Goal: Information Seeking & Learning: Learn about a topic

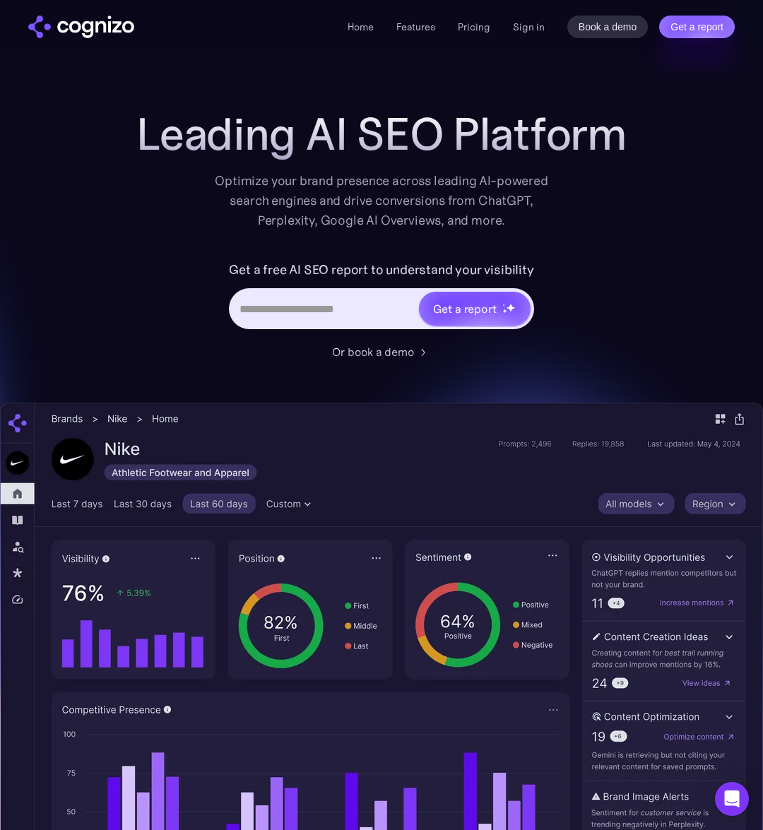
click at [242, 177] on div "Optimize your brand presence across leading AI-powered search engines and drive…" at bounding box center [382, 200] width 348 height 59
click at [221, 186] on div "Optimize your brand presence across leading AI-powered search engines and drive…" at bounding box center [382, 200] width 348 height 59
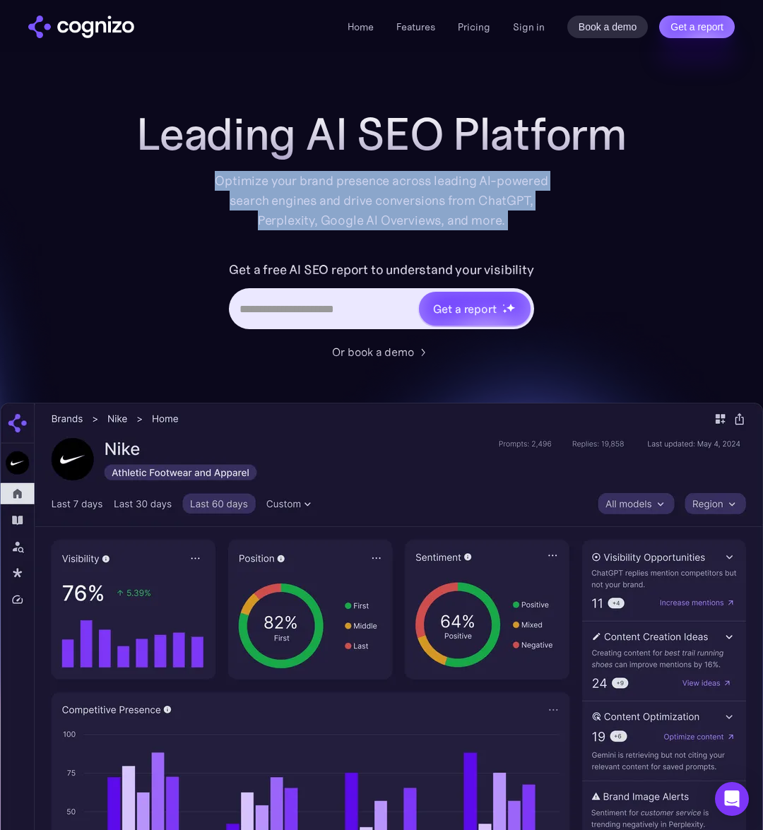
drag, startPoint x: 221, startPoint y: 186, endPoint x: 499, endPoint y: 225, distance: 280.3
click at [492, 228] on div "Optimize your brand presence across leading AI-powered search engines and drive…" at bounding box center [382, 200] width 348 height 59
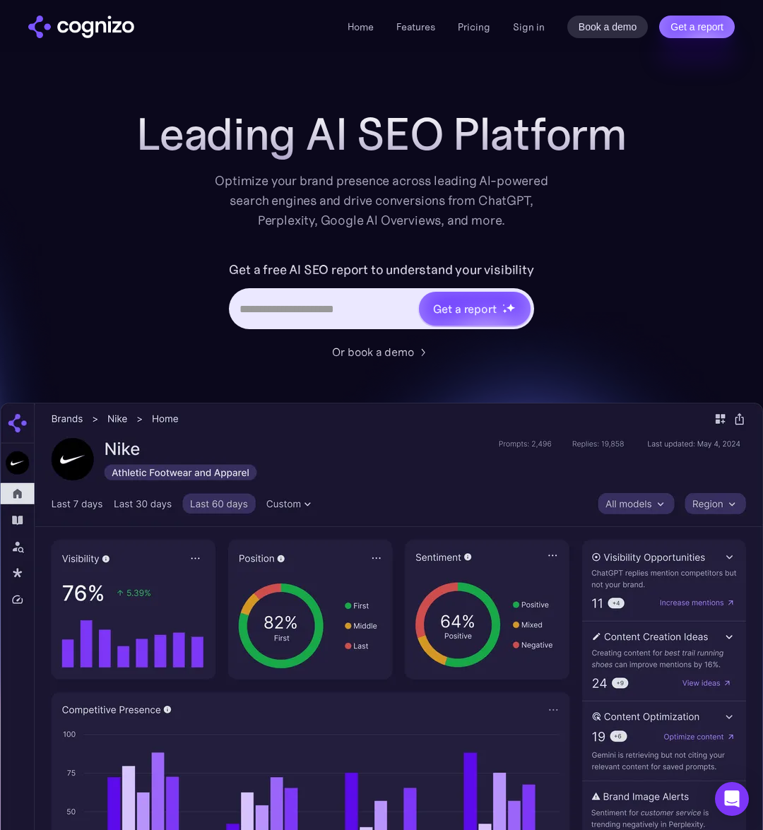
click at [514, 225] on div "Optimize your brand presence across leading AI-powered search engines and drive…" at bounding box center [382, 200] width 348 height 59
click at [535, 177] on div "Optimize your brand presence across leading AI-powered search engines and drive…" at bounding box center [382, 200] width 348 height 59
click at [193, 131] on h1 "Leading AI SEO Platform" at bounding box center [381, 134] width 490 height 51
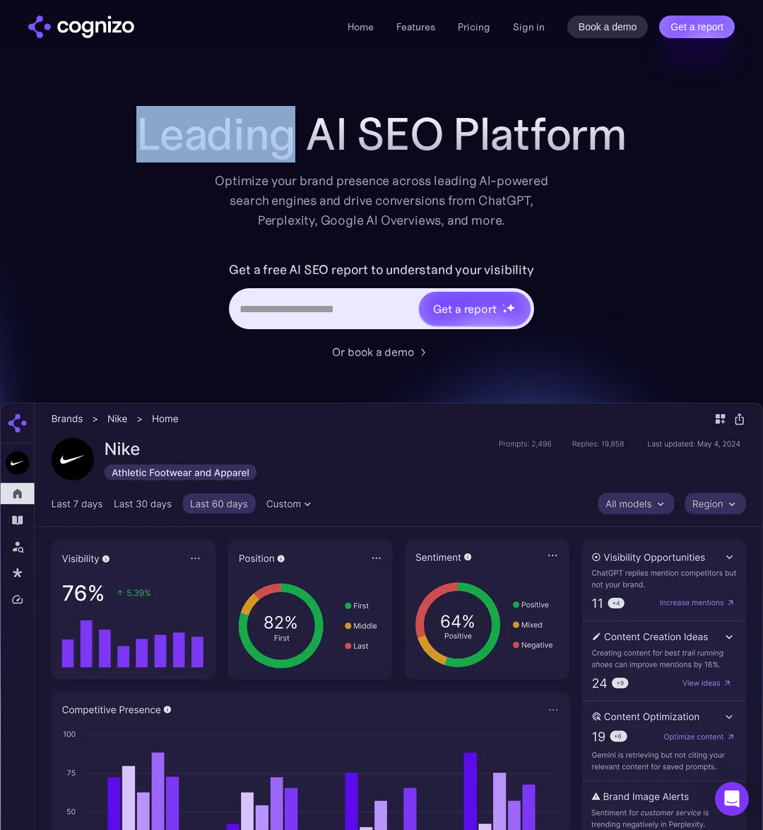
click at [193, 131] on h1 "Leading AI SEO Platform" at bounding box center [381, 134] width 490 height 51
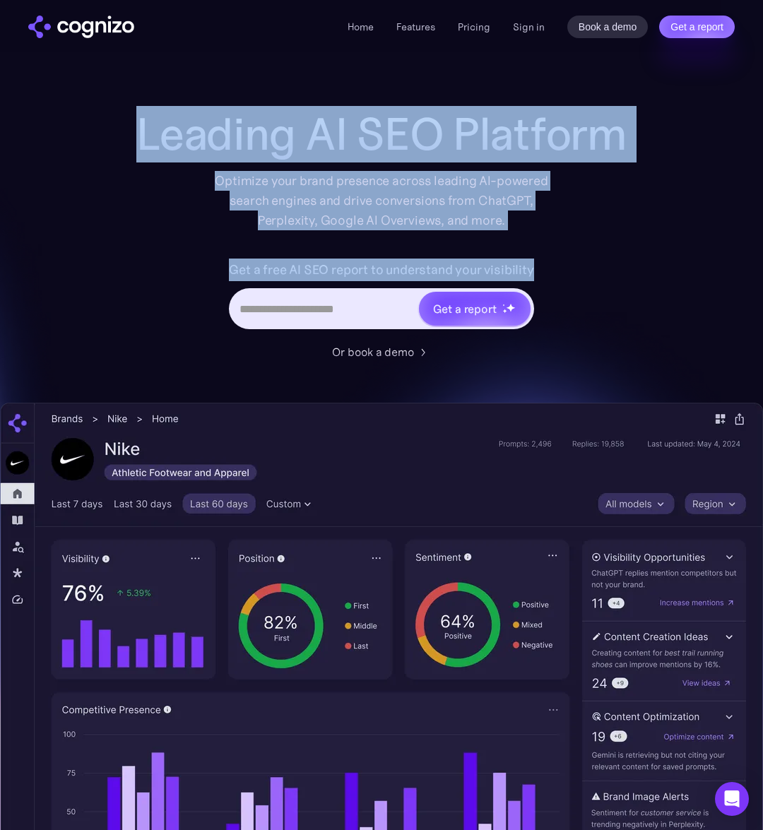
drag, startPoint x: 193, startPoint y: 131, endPoint x: 563, endPoint y: 263, distance: 393.0
click at [563, 263] on div "Leading AI SEO Platform Optimize your brand presence across leading AI-powered …" at bounding box center [381, 234] width 565 height 251
click at [563, 263] on div "Get a free AI SEO report to understand your visibility Get a report" at bounding box center [381, 301] width 565 height 85
drag, startPoint x: 563, startPoint y: 263, endPoint x: 110, endPoint y: 136, distance: 470.3
click at [110, 136] on div "Leading AI SEO Platform Optimize your brand presence across leading AI-powered …" at bounding box center [381, 234] width 565 height 251
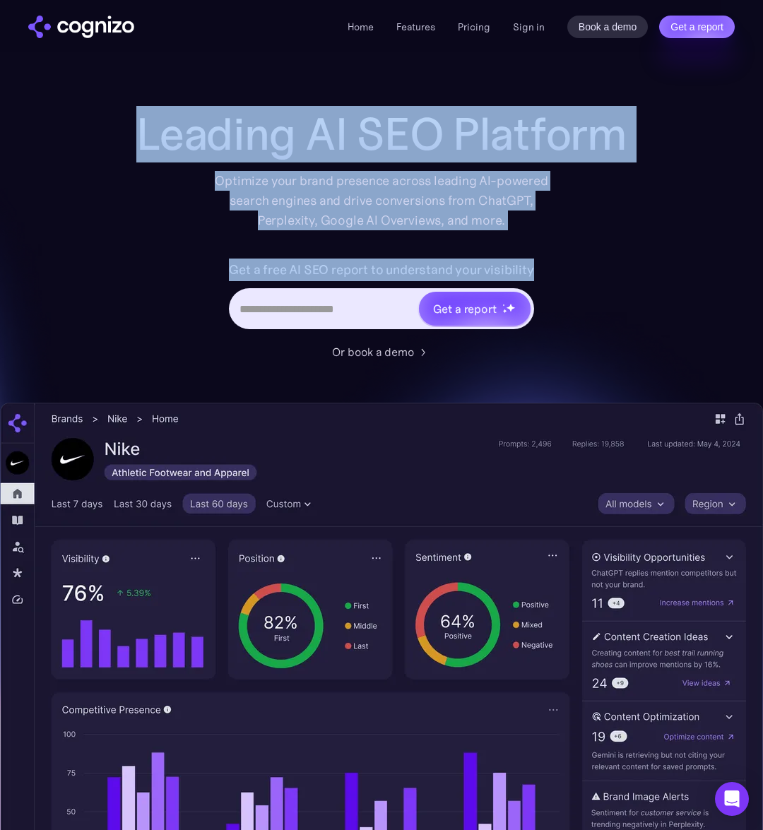
click at [110, 136] on div "Leading AI SEO Platform Optimize your brand presence across leading AI-powered …" at bounding box center [381, 169] width 565 height 121
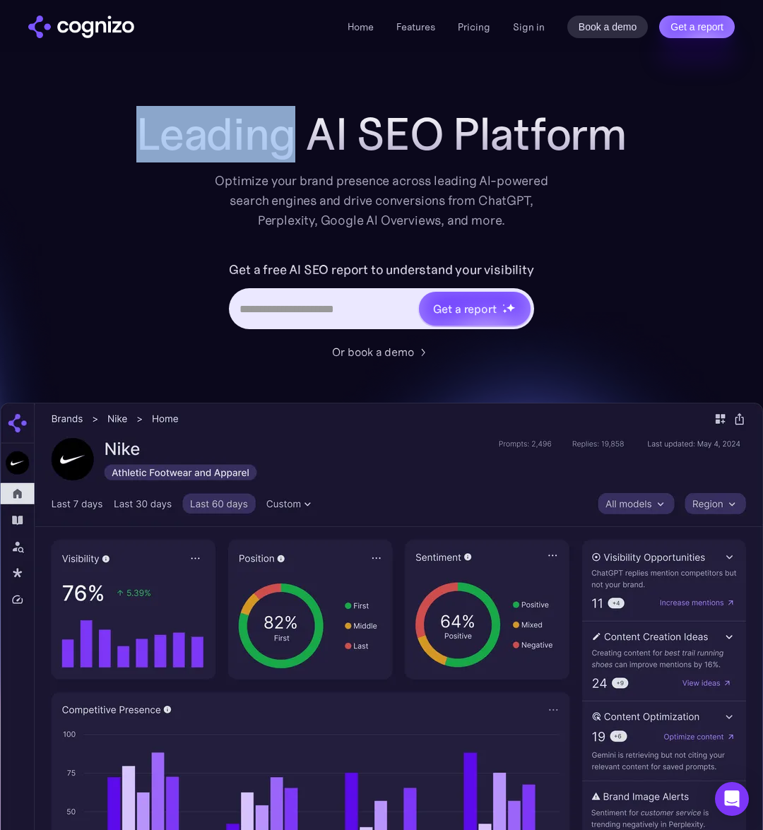
click at [110, 136] on div "Leading AI SEO Platform Optimize your brand presence across leading AI-powered …" at bounding box center [381, 169] width 565 height 121
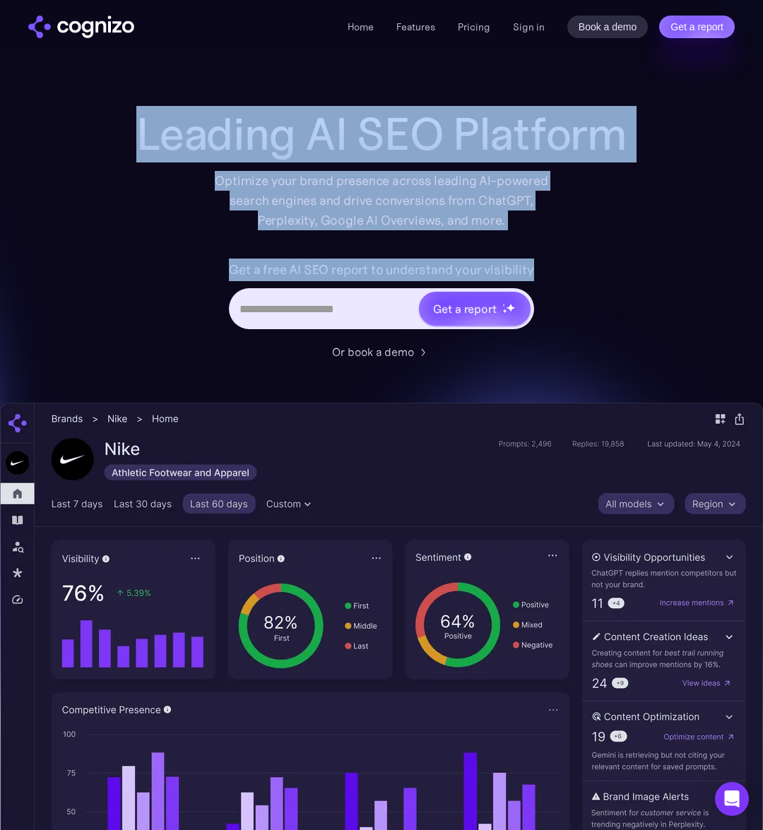
drag, startPoint x: 110, startPoint y: 136, endPoint x: 560, endPoint y: 279, distance: 472.3
click at [565, 280] on div "Leading AI SEO Platform Optimize your brand presence across leading AI-powered …" at bounding box center [381, 234] width 565 height 251
click at [560, 279] on div "Get a free AI SEO report to understand your visibility Get a report" at bounding box center [381, 301] width 565 height 85
drag, startPoint x: 557, startPoint y: 279, endPoint x: 140, endPoint y: 139, distance: 440.3
click at [140, 139] on div "Leading AI SEO Platform Optimize your brand presence across leading AI-powered …" at bounding box center [381, 234] width 565 height 251
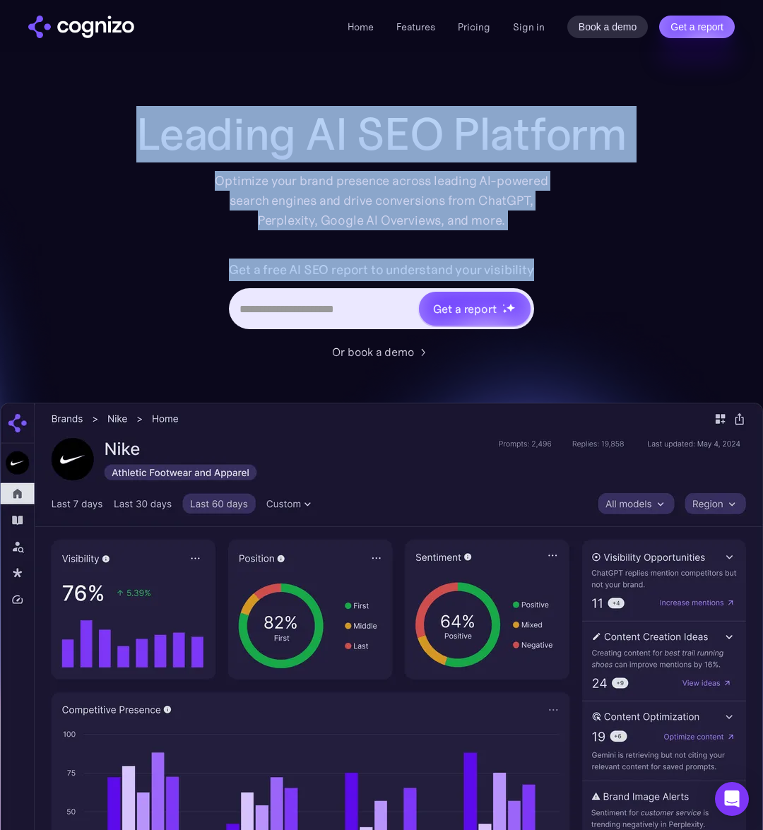
click at [140, 139] on h1 "Leading AI SEO Platform" at bounding box center [381, 134] width 490 height 51
drag, startPoint x: 140, startPoint y: 139, endPoint x: 608, endPoint y: 280, distance: 489.2
click at [612, 283] on div "Leading AI SEO Platform Optimize your brand presence across leading AI-powered …" at bounding box center [381, 234] width 565 height 251
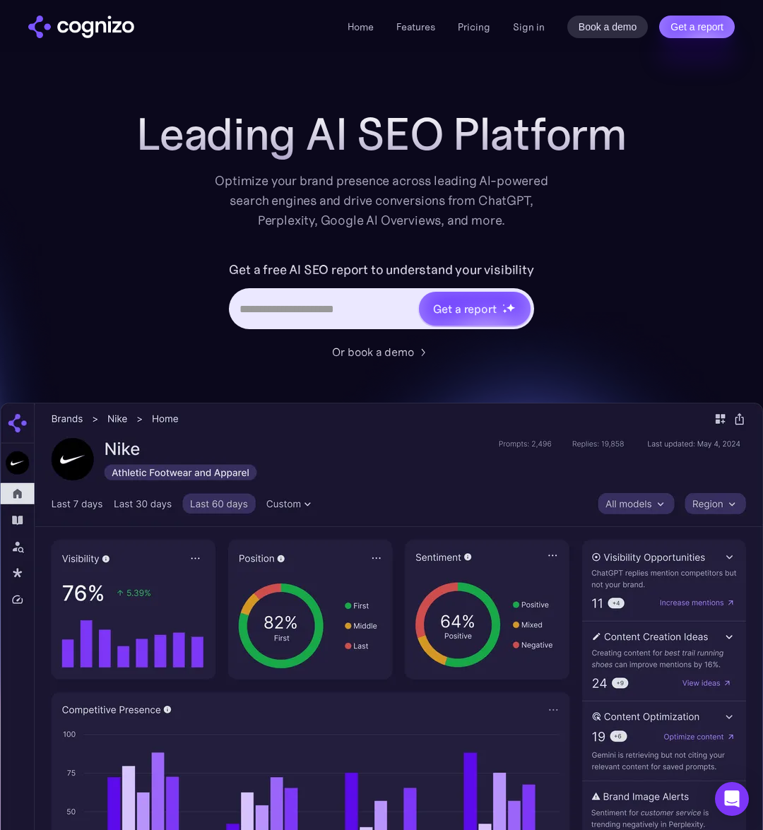
click at [607, 280] on div "Get a free AI SEO report to understand your visibility Get a report" at bounding box center [381, 301] width 565 height 85
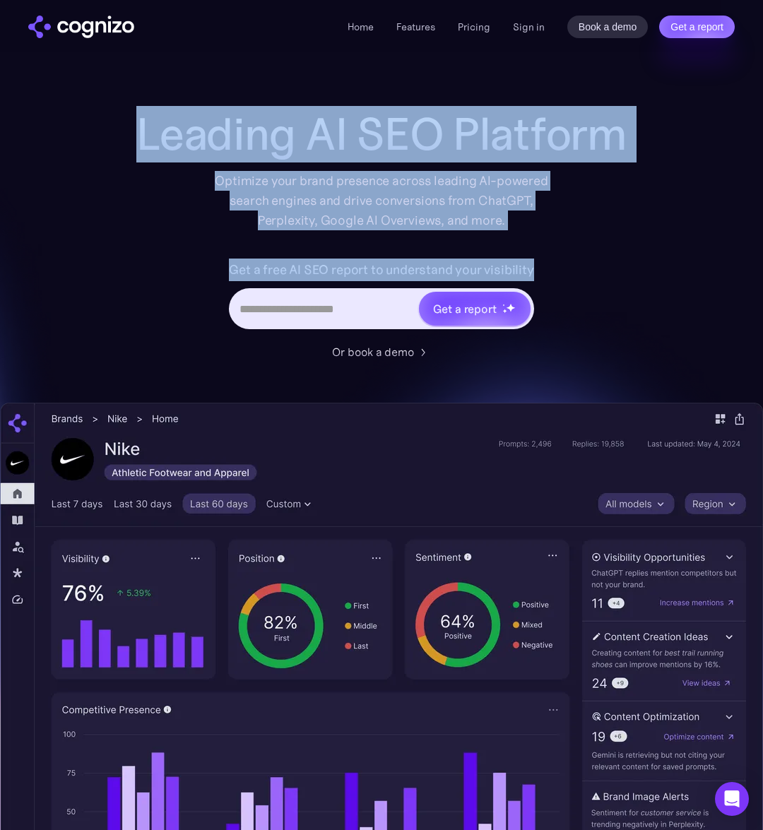
drag, startPoint x: 607, startPoint y: 280, endPoint x: 120, endPoint y: 134, distance: 508.2
click at [120, 134] on div "Leading AI SEO Platform Optimize your brand presence across leading AI-powered …" at bounding box center [381, 234] width 565 height 251
click at [121, 134] on div "Leading AI SEO Platform Optimize your brand presence across leading AI-powered …" at bounding box center [381, 169] width 565 height 121
drag, startPoint x: 177, startPoint y: 136, endPoint x: 562, endPoint y: 272, distance: 409.1
click at [564, 273] on div "Leading AI SEO Platform Optimize your brand presence across leading AI-powered …" at bounding box center [381, 234] width 565 height 251
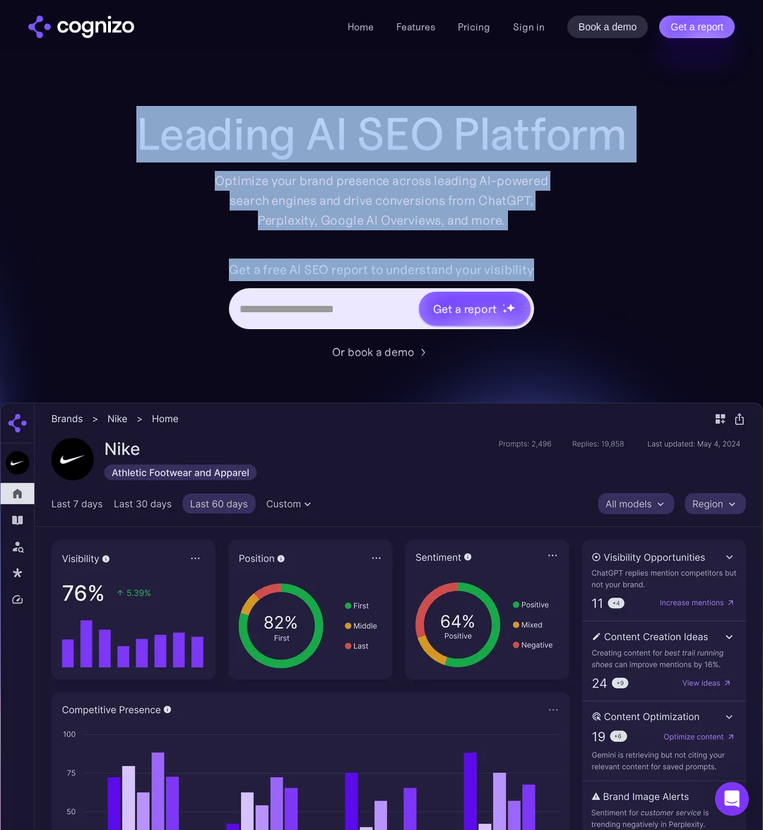
click at [562, 272] on div "Get a free AI SEO report to understand your visibility Get a report" at bounding box center [381, 301] width 565 height 85
drag, startPoint x: 559, startPoint y: 266, endPoint x: 96, endPoint y: 128, distance: 482.7
click at [96, 128] on div "Leading AI SEO Platform Optimize your brand presence across leading AI-powered …" at bounding box center [381, 531] width 763 height 845
click at [97, 128] on div "Leading AI SEO Platform Optimize your brand presence across leading AI-powered …" at bounding box center [381, 531] width 763 height 845
drag, startPoint x: 97, startPoint y: 128, endPoint x: 559, endPoint y: 245, distance: 475.9
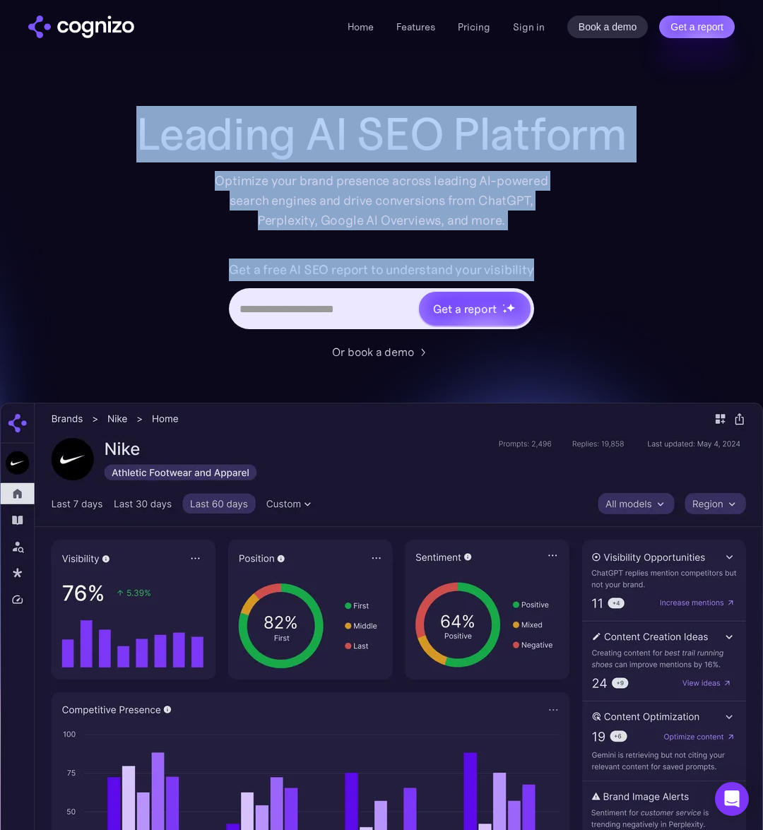
click at [600, 262] on div "Leading AI SEO Platform Optimize your brand presence across leading AI-powered …" at bounding box center [381, 531] width 763 height 845
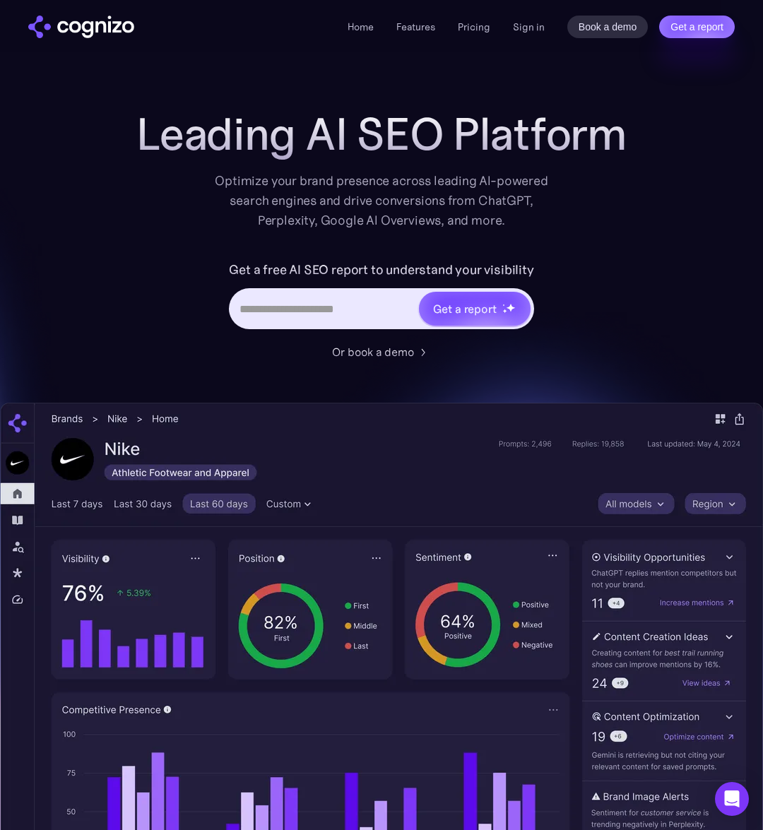
click at [556, 256] on div "Leading AI SEO Platform Optimize your brand presence across leading AI-powered …" at bounding box center [381, 234] width 565 height 251
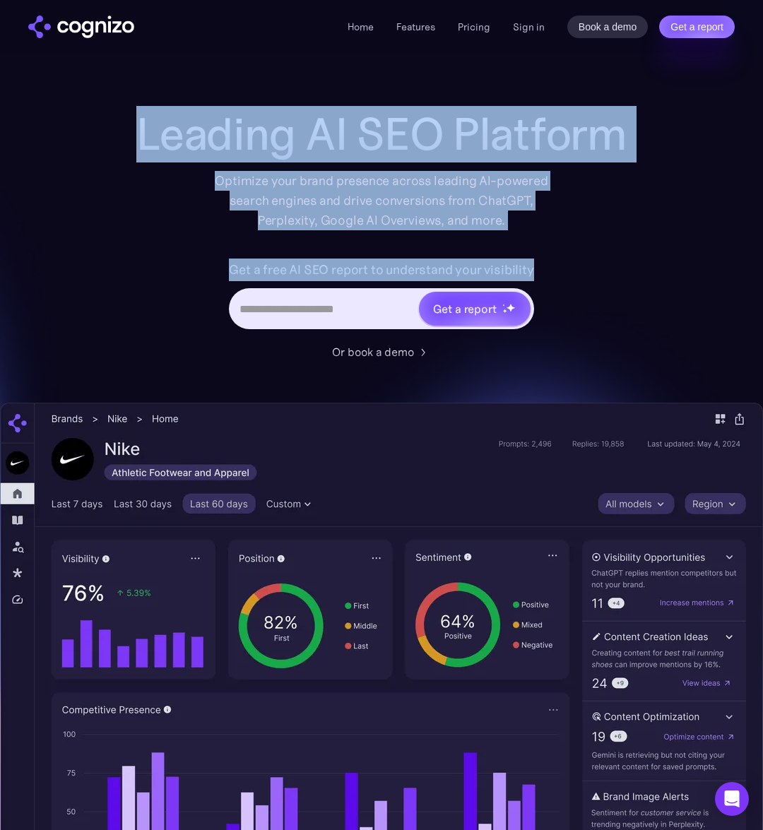
drag, startPoint x: 550, startPoint y: 270, endPoint x: 136, endPoint y: 114, distance: 442.1
click at [135, 114] on div "Leading AI SEO Platform Optimize your brand presence across leading AI-powered …" at bounding box center [381, 234] width 565 height 251
click at [136, 114] on div "Leading AI SEO Platform Optimize your brand presence across leading AI-powered …" at bounding box center [381, 169] width 565 height 121
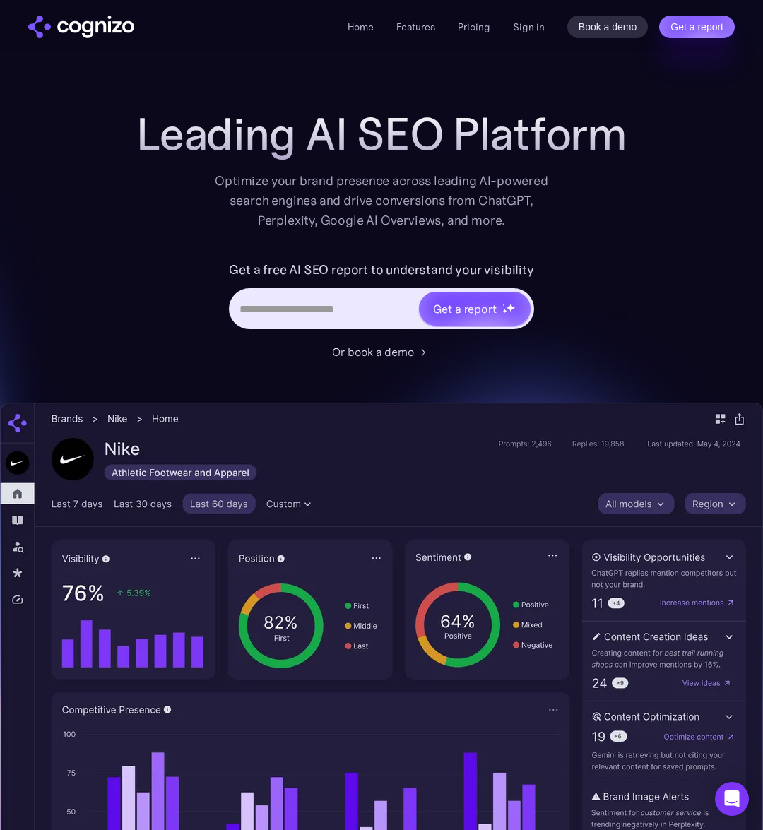
click at [133, 126] on div "Leading AI SEO Platform Optimize your brand presence across leading AI-powered …" at bounding box center [381, 169] width 565 height 121
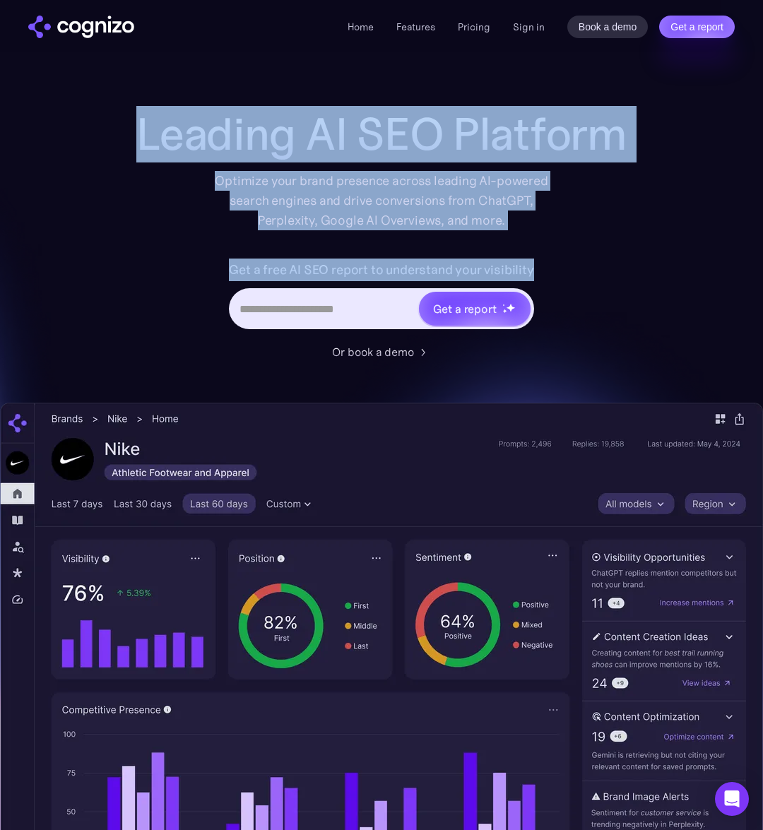
drag, startPoint x: 133, startPoint y: 126, endPoint x: 537, endPoint y: 275, distance: 430.7
click at [537, 277] on div "Leading AI SEO Platform Optimize your brand presence across leading AI-powered …" at bounding box center [381, 234] width 565 height 251
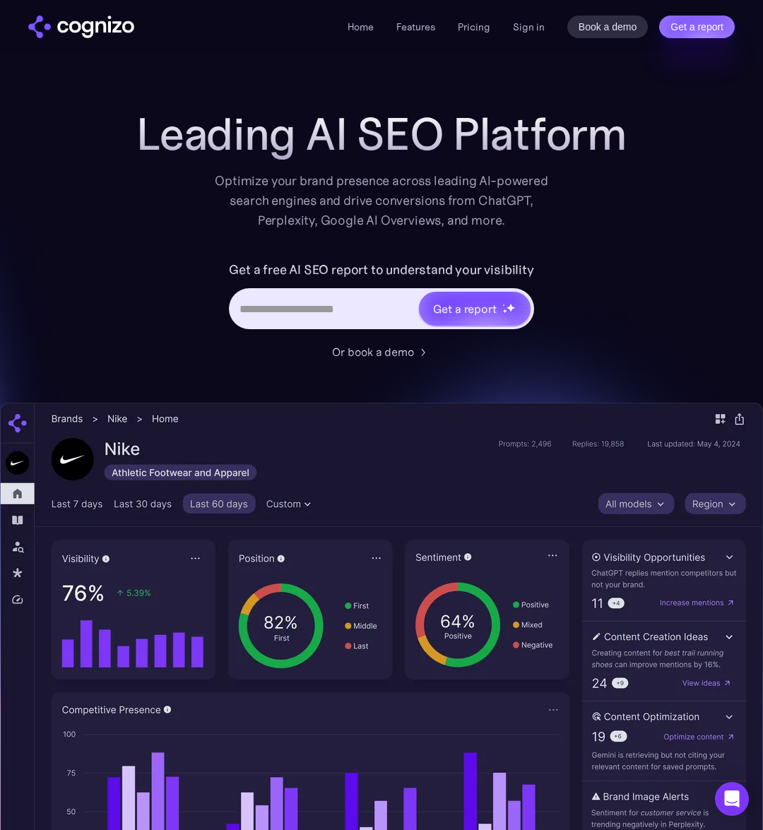
click at [542, 275] on div "Get a free AI SEO report to understand your visibility Get a report" at bounding box center [381, 301] width 565 height 85
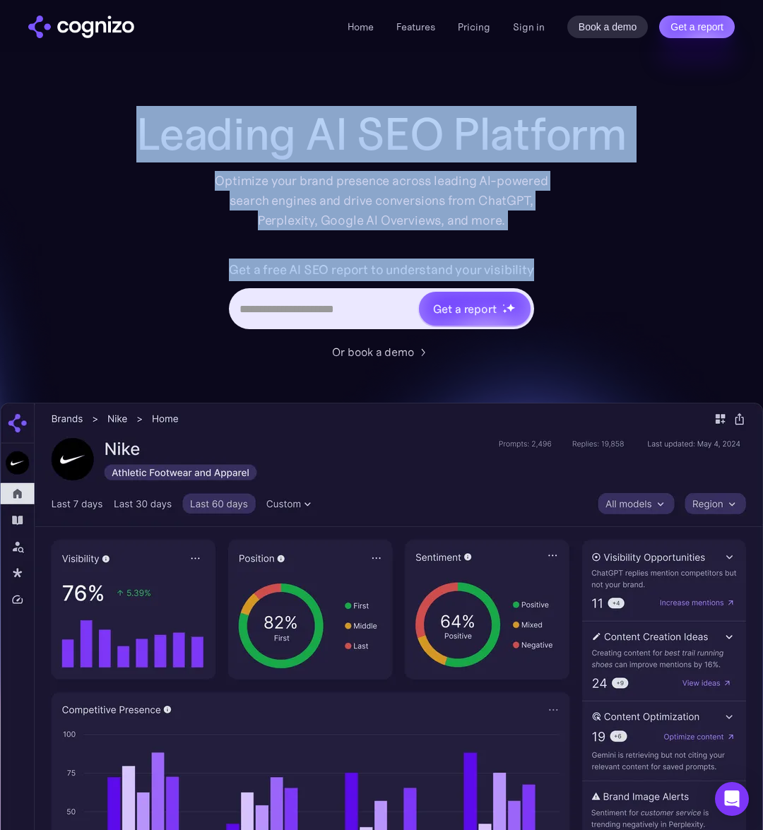
drag, startPoint x: 541, startPoint y: 275, endPoint x: 126, endPoint y: 134, distance: 438.7
click at [126, 134] on div "Leading AI SEO Platform Optimize your brand presence across leading AI-powered …" at bounding box center [381, 234] width 565 height 251
click at [126, 134] on div "Leading AI SEO Platform Optimize your brand presence across leading AI-powered …" at bounding box center [381, 169] width 565 height 121
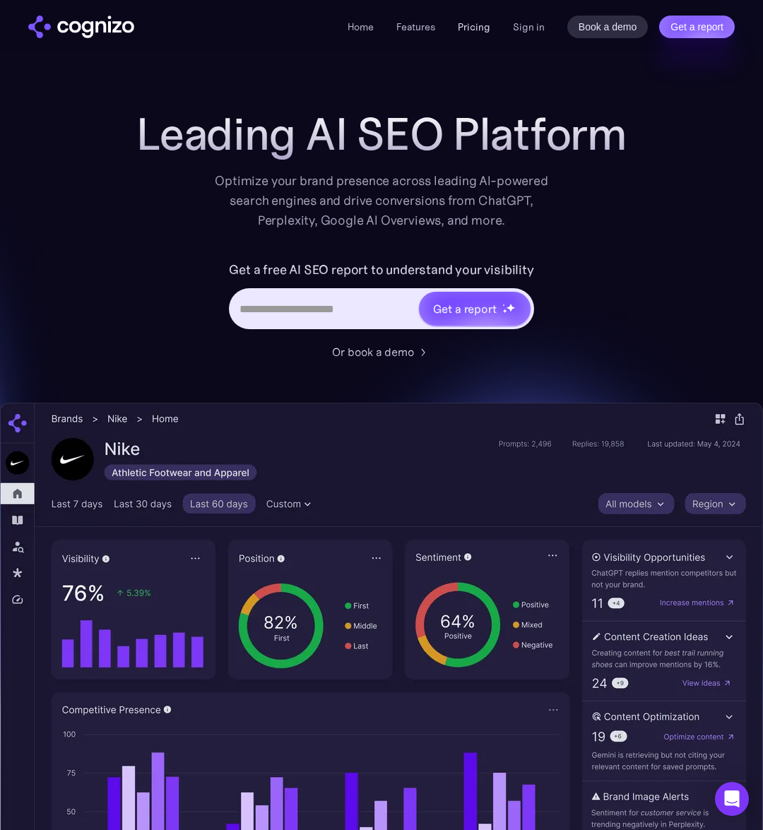
click at [473, 29] on link "Pricing" at bounding box center [474, 26] width 32 height 13
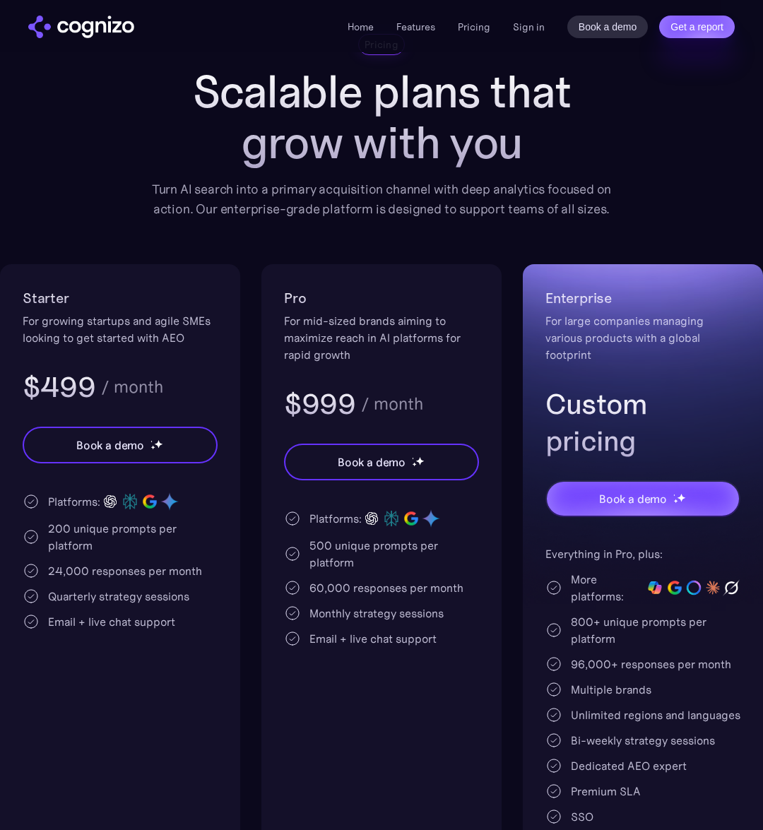
scroll to position [82, 0]
